Goal: Register for event/course

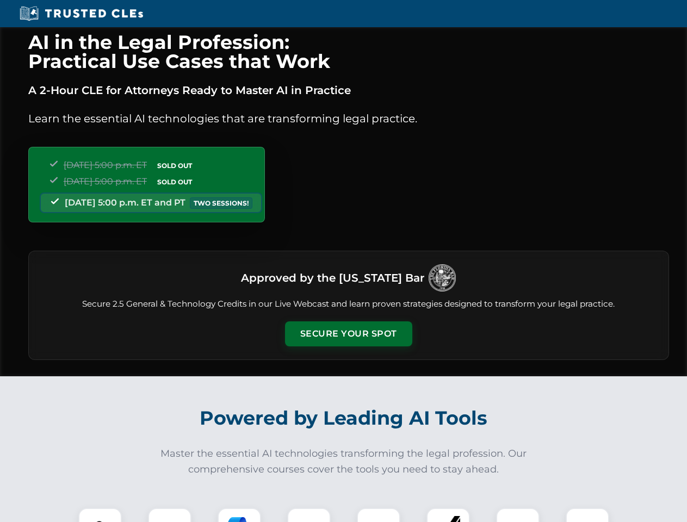
click at [348, 334] on button "Secure Your Spot" at bounding box center [348, 334] width 127 height 25
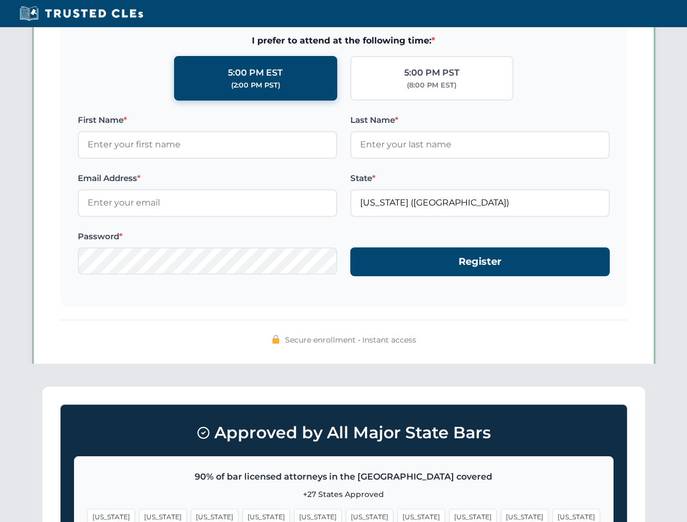
click at [346, 515] on span "[US_STATE]" at bounding box center [369, 517] width 47 height 16
click at [398, 515] on span "[US_STATE]" at bounding box center [421, 517] width 47 height 16
click at [501, 515] on span "[US_STATE]" at bounding box center [524, 517] width 47 height 16
